Goal: Information Seeking & Learning: Learn about a topic

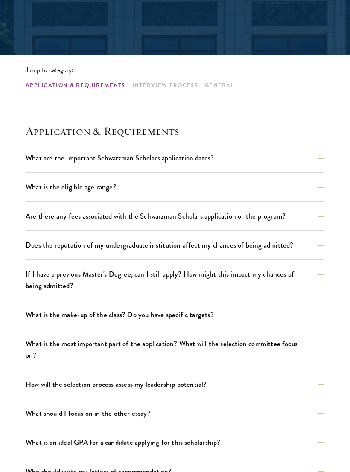
click at [39, 152] on button "What are the important Schwarzman Scholars application dates?" at bounding box center [175, 158] width 299 height 15
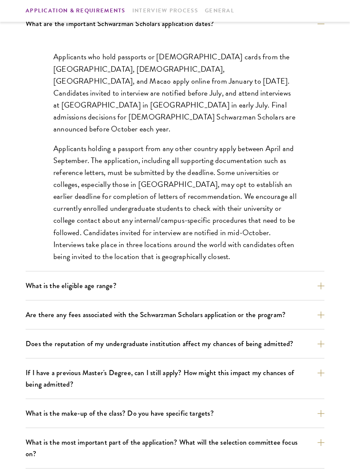
scroll to position [299, 0]
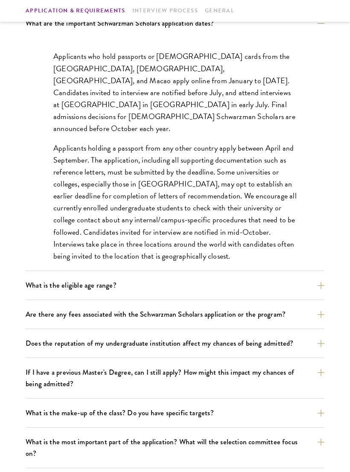
click at [304, 290] on button "What is the eligible age range?" at bounding box center [175, 285] width 299 height 15
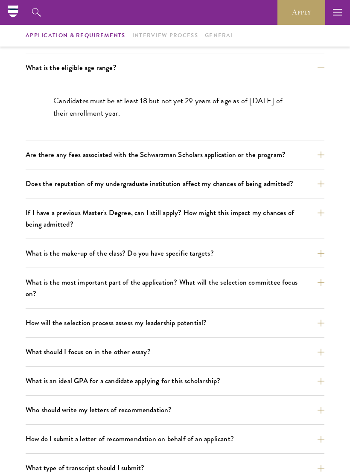
scroll to position [279, 0]
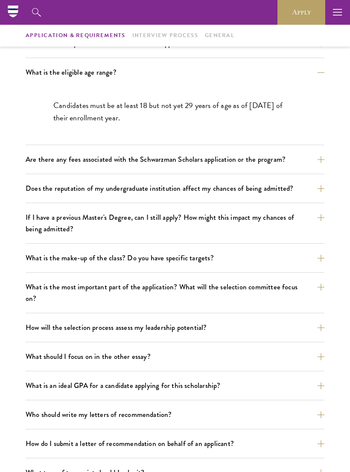
click at [45, 152] on button "Are there any fees associated with the Schwarzman Scholars application or the p…" at bounding box center [175, 159] width 299 height 15
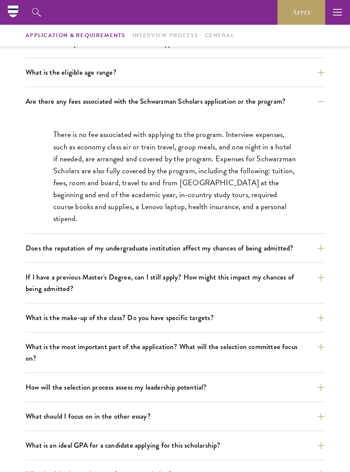
click at [43, 92] on div "What are the important Schwarzman Scholars application dates? Applicants who ho…" at bounding box center [175, 401] width 299 height 731
click at [42, 89] on div "What are the important Schwarzman Scholars application dates? Applicants who ho…" at bounding box center [175, 401] width 299 height 731
click at [53, 84] on div "What is the eligible age range? Candidates must be at least 18 but not yet 29 y…" at bounding box center [175, 76] width 299 height 22
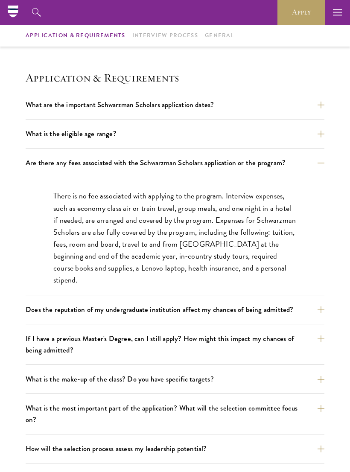
scroll to position [213, 0]
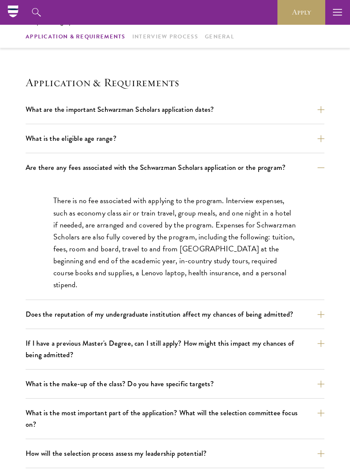
click at [47, 133] on button "What is the eligible age range?" at bounding box center [175, 138] width 299 height 15
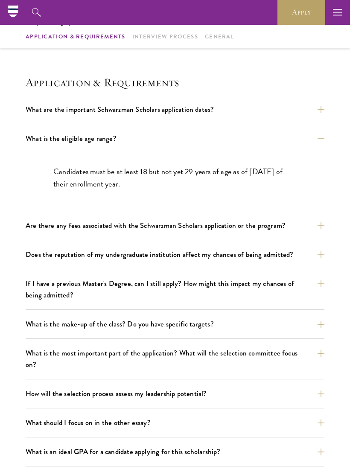
click at [324, 221] on button "Are there any fees associated with the Schwarzman Scholars application or the p…" at bounding box center [175, 225] width 299 height 15
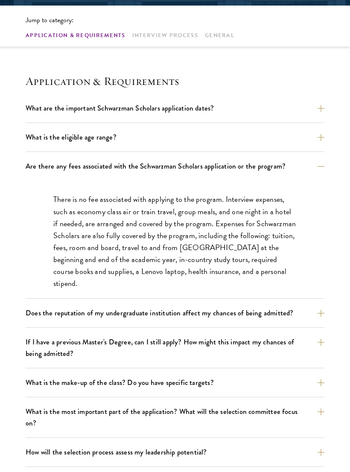
scroll to position [220, 0]
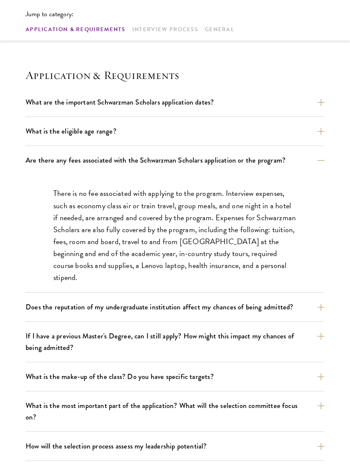
click at [317, 310] on button "Does the reputation of my undergraduate institution affect my chances of being …" at bounding box center [175, 306] width 299 height 15
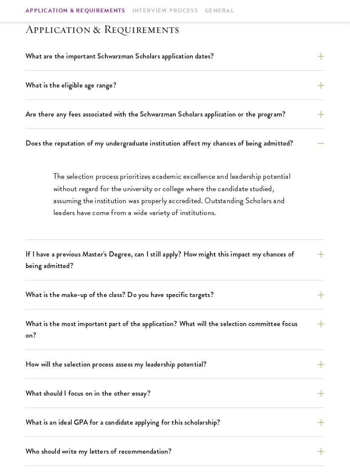
click at [320, 258] on button "If I have a previous Master's Degree, can I still apply? How might this impact …" at bounding box center [175, 260] width 299 height 26
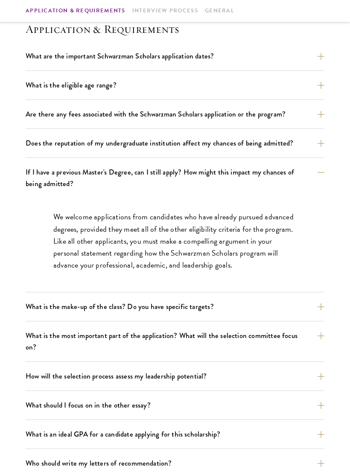
click at [315, 311] on button "What is the make-up of the class? Do you have specific targets?" at bounding box center [175, 306] width 299 height 15
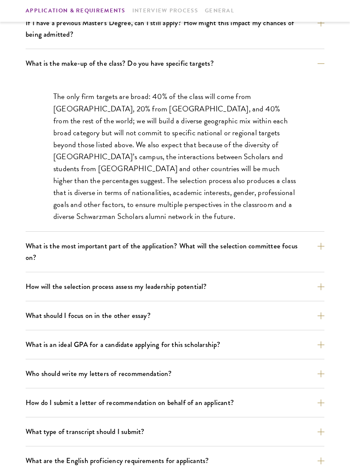
scroll to position [415, 0]
click at [316, 246] on button "What is the most important part of the application? What will the selection com…" at bounding box center [175, 251] width 299 height 26
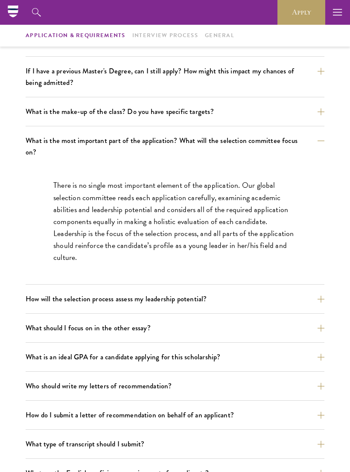
scroll to position [367, 0]
click at [311, 292] on button "How will the selection process assess my leadership potential?" at bounding box center [175, 299] width 299 height 15
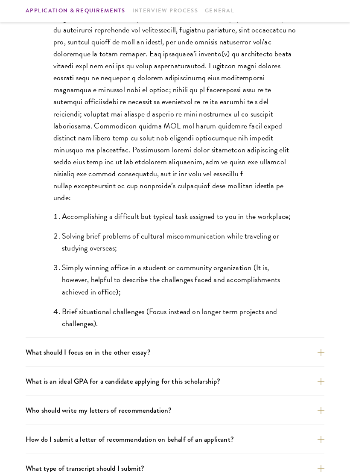
scroll to position [635, 0]
click at [292, 345] on button "What should I focus on in the other essay?" at bounding box center [175, 352] width 299 height 15
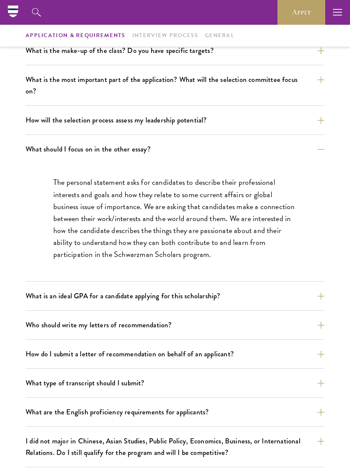
scroll to position [427, 0]
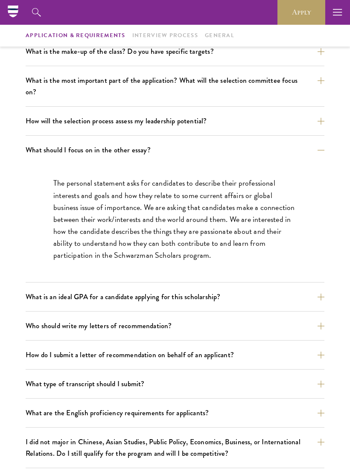
click at [313, 289] on button "What is an ideal GPA for a candidate applying for this scholarship?" at bounding box center [175, 296] width 299 height 15
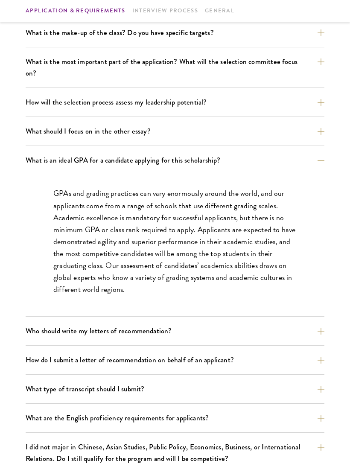
scroll to position [446, 0]
click at [310, 323] on button "Who should write my letters of recommendation?" at bounding box center [175, 330] width 299 height 15
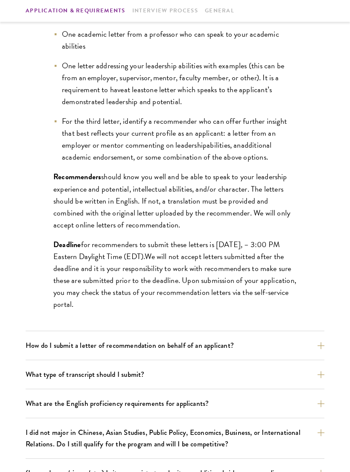
scroll to position [678, 0]
click at [300, 337] on button "How do I submit a letter of recommendation on behalf of an applicant?" at bounding box center [175, 344] width 299 height 15
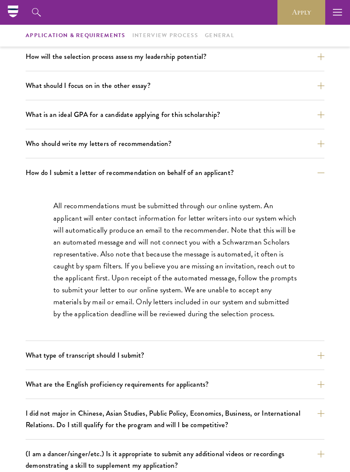
scroll to position [491, 0]
click at [290, 348] on button "What type of transcript should I submit?" at bounding box center [175, 355] width 299 height 15
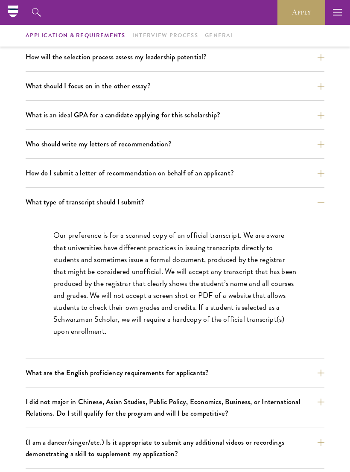
click at [293, 365] on button "What are the English proficiency requirements for applicants?" at bounding box center [175, 372] width 299 height 15
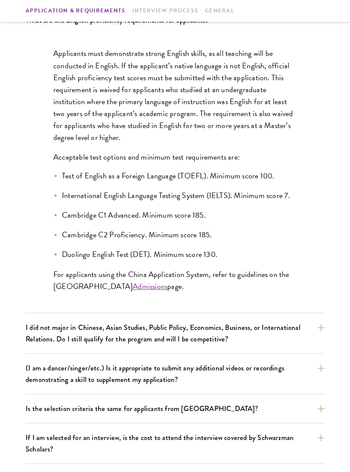
scroll to position [702, 0]
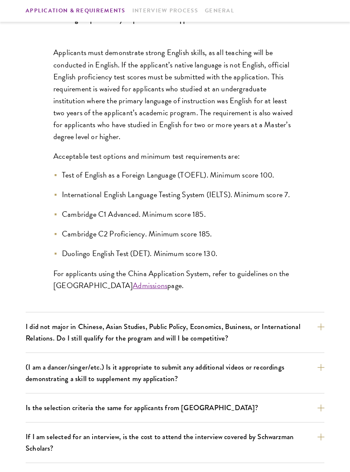
click at [315, 322] on button "I did not major in Chinese, Asian Studies, Public Policy, Economics, Business, …" at bounding box center [175, 332] width 299 height 26
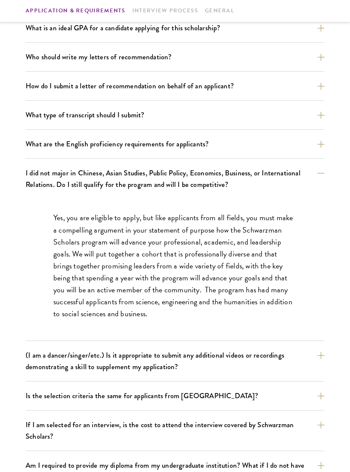
scroll to position [644, 0]
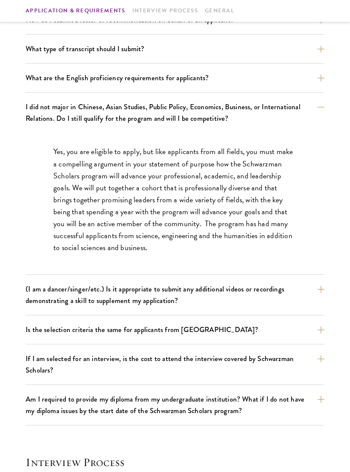
click at [314, 284] on button "(I am a dancer/singer/etc.) Is it appropriate to submit any additional videos o…" at bounding box center [175, 294] width 299 height 26
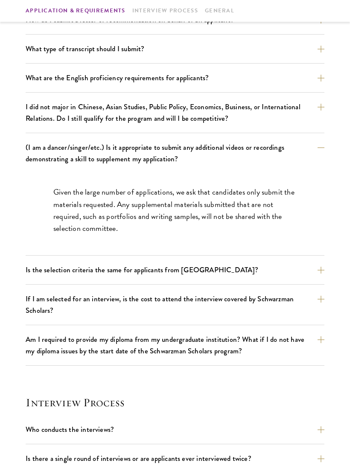
click at [314, 262] on button "Is the selection criteria the same for applicants from [GEOGRAPHIC_DATA]?" at bounding box center [175, 269] width 299 height 15
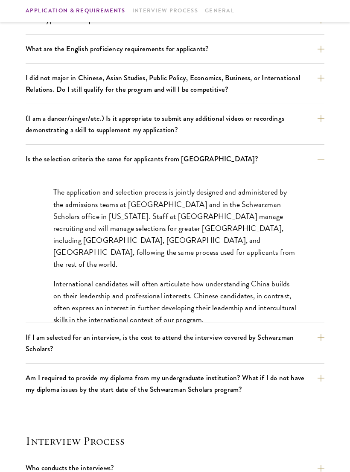
scroll to position [676, 0]
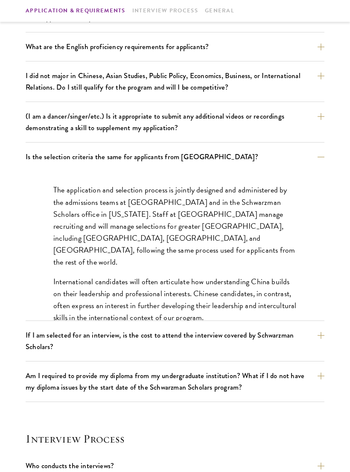
click at [308, 328] on button "If I am selected for an interview, is the cost to attend the interview covered …" at bounding box center [175, 341] width 299 height 26
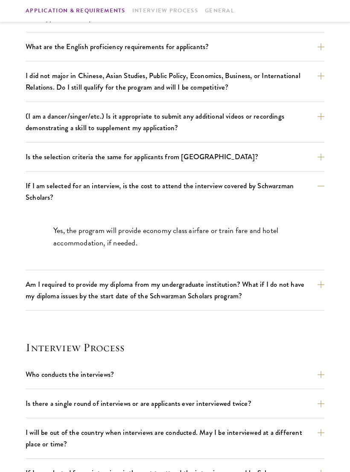
click at [314, 287] on button "Am I required to provide my diploma from my undergraduate institution? What if …" at bounding box center [175, 290] width 299 height 26
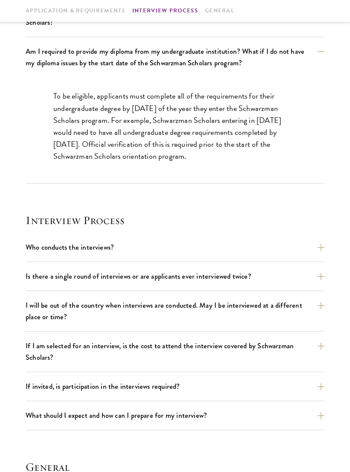
click at [315, 240] on button "Who conducts the interviews?" at bounding box center [175, 247] width 299 height 15
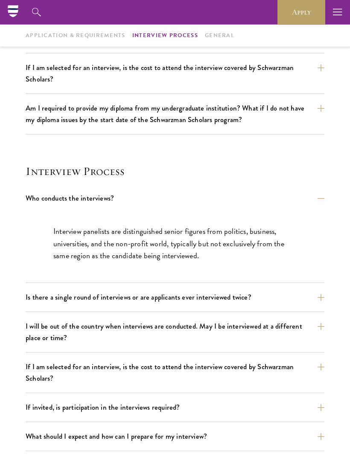
scroll to position [794, 0]
click at [322, 290] on button "Is there a single round of interviews or are applicants ever interviewed twice?" at bounding box center [175, 297] width 299 height 15
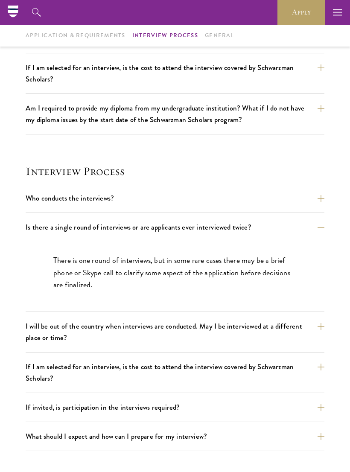
click at [304, 319] on button "I will be out of the country when interviews are conducted. May I be interviewe…" at bounding box center [175, 332] width 299 height 26
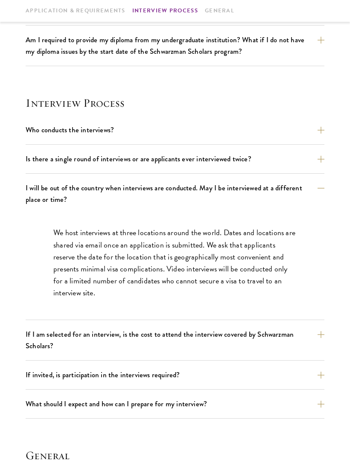
scroll to position [862, 0]
click at [307, 327] on button "If I am selected for an interview, is the cost to attend the interview covered …" at bounding box center [175, 339] width 299 height 26
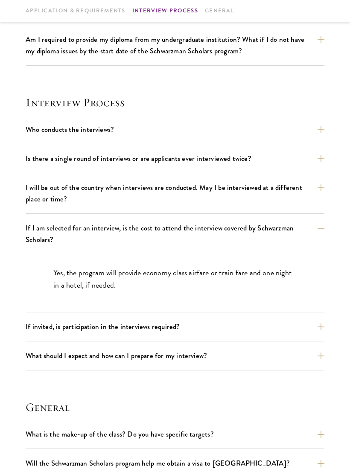
click at [314, 319] on button "If invited, is participation in the interviews required?" at bounding box center [175, 326] width 299 height 15
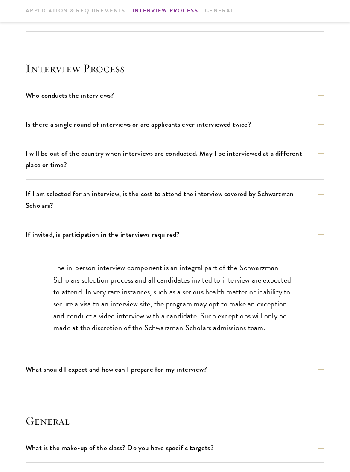
scroll to position [907, 0]
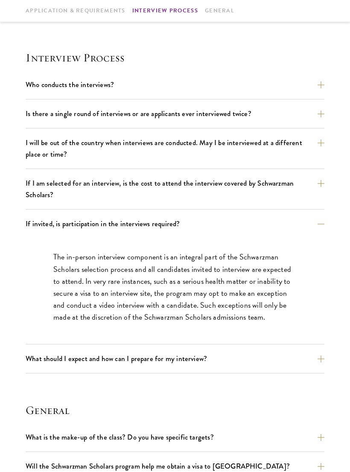
click at [307, 335] on div "Who conducts the interviews? Interview panelists are distinguished senior figur…" at bounding box center [175, 225] width 299 height 296
click at [315, 351] on button "What should I expect and how can I prepare for my interview?" at bounding box center [175, 358] width 299 height 15
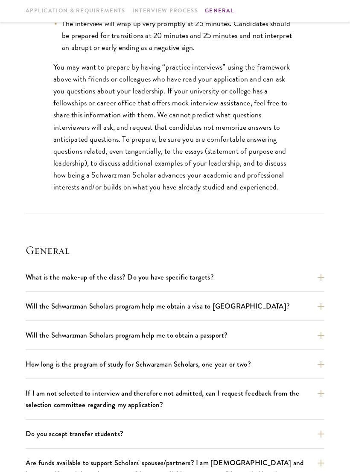
scroll to position [1435, 0]
click at [324, 270] on button "What is the make-up of the class? Do you have specific targets?" at bounding box center [175, 277] width 299 height 15
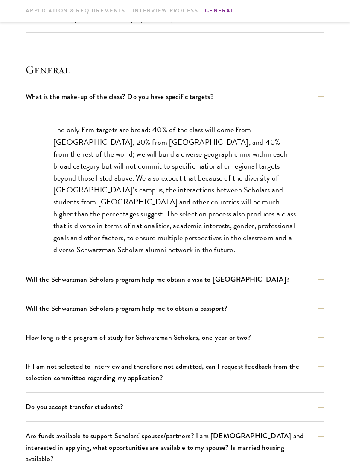
scroll to position [1142, 0]
click at [314, 329] on button "How long is the program of study for Schwarzman Scholars, one year or two?" at bounding box center [175, 336] width 299 height 15
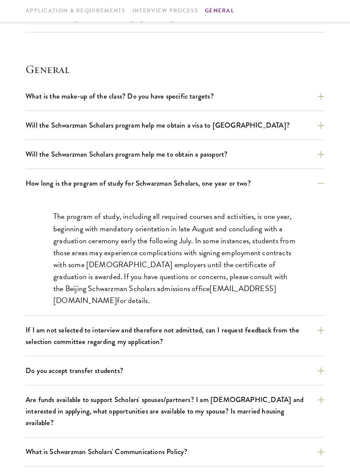
click at [313, 322] on button "If I am not selected to interview and therefore not admitted, can I request fee…" at bounding box center [175, 335] width 299 height 26
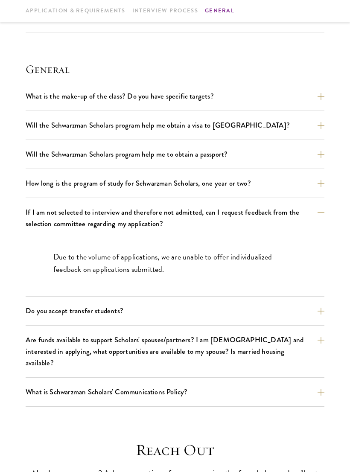
click at [324, 303] on button "Do you accept transfer students?" at bounding box center [175, 310] width 299 height 15
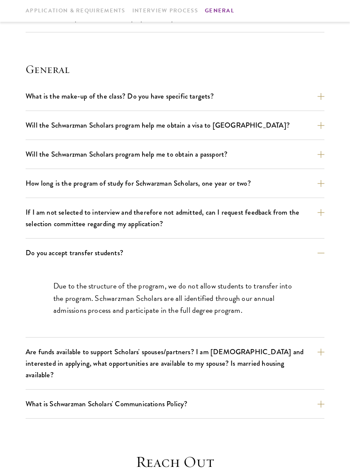
click at [294, 344] on button "Are funds available to support Scholars' spouses/partners? I am [DEMOGRAPHIC_DA…" at bounding box center [175, 363] width 299 height 38
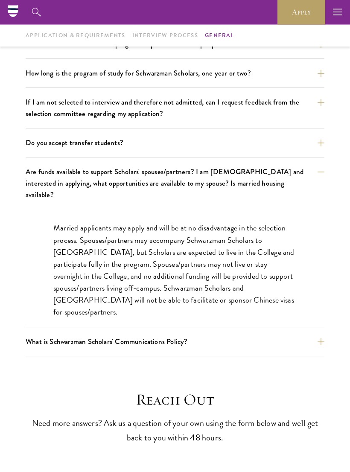
scroll to position [1252, 0]
click at [307, 334] on button "What is Schwarzman Scholars' Communications Policy?" at bounding box center [175, 341] width 299 height 15
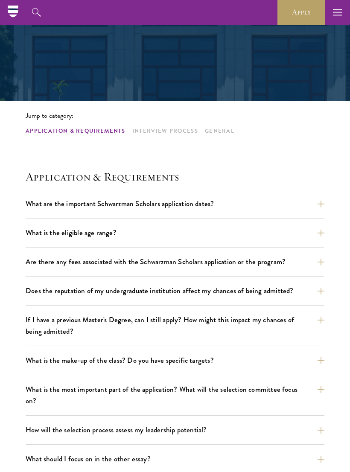
scroll to position [0, 0]
